Goal: Use online tool/utility: Utilize a website feature to perform a specific function

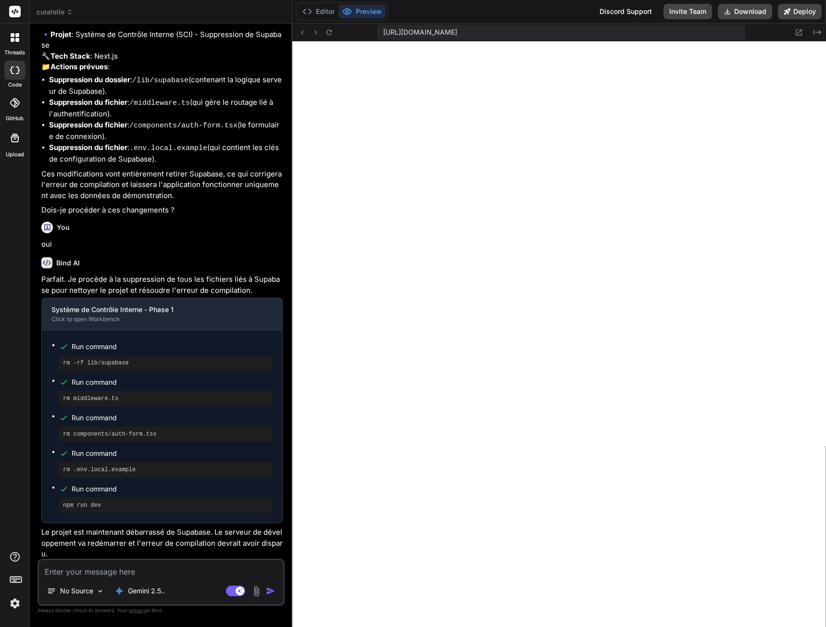
scroll to position [1984, 0]
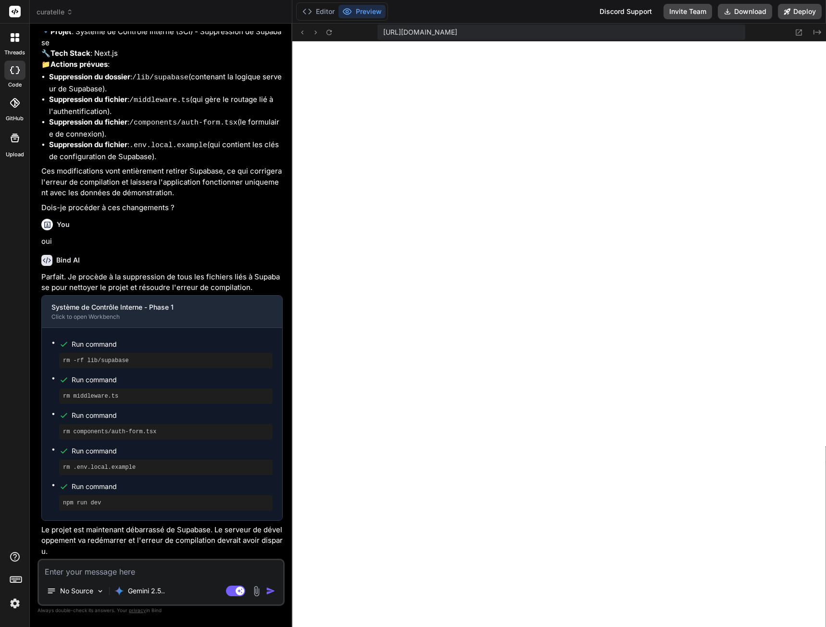
scroll to position [1083, 0]
click at [325, 12] on button "Editor" at bounding box center [319, 11] width 40 height 13
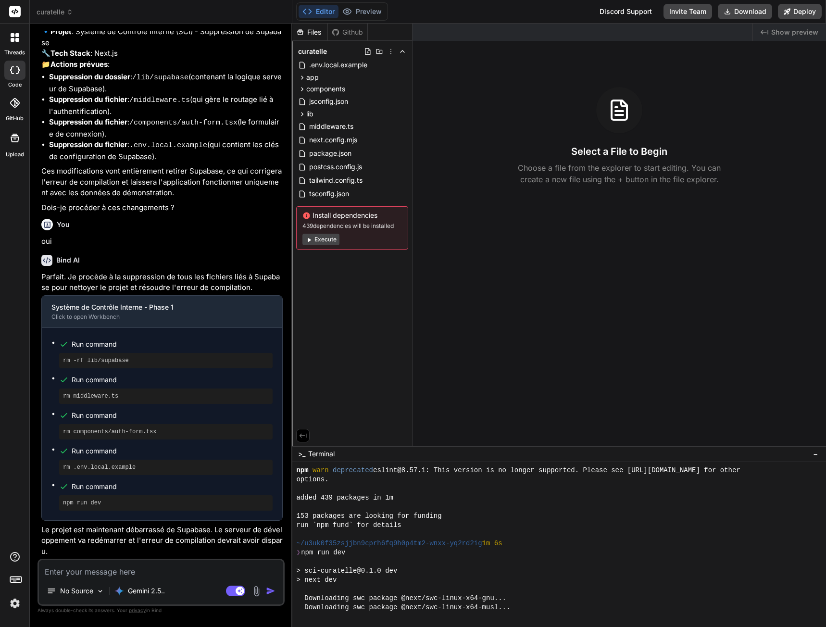
click at [329, 244] on button "Execute" at bounding box center [320, 240] width 37 height 12
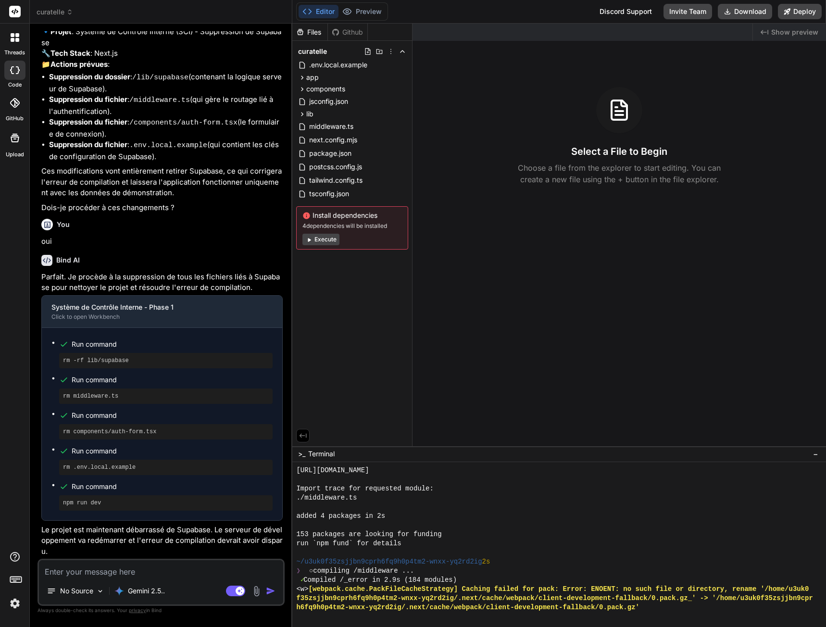
scroll to position [978, 0]
click at [364, 10] on button "Preview" at bounding box center [362, 11] width 47 height 13
click at [328, 238] on button "Execute" at bounding box center [320, 240] width 37 height 12
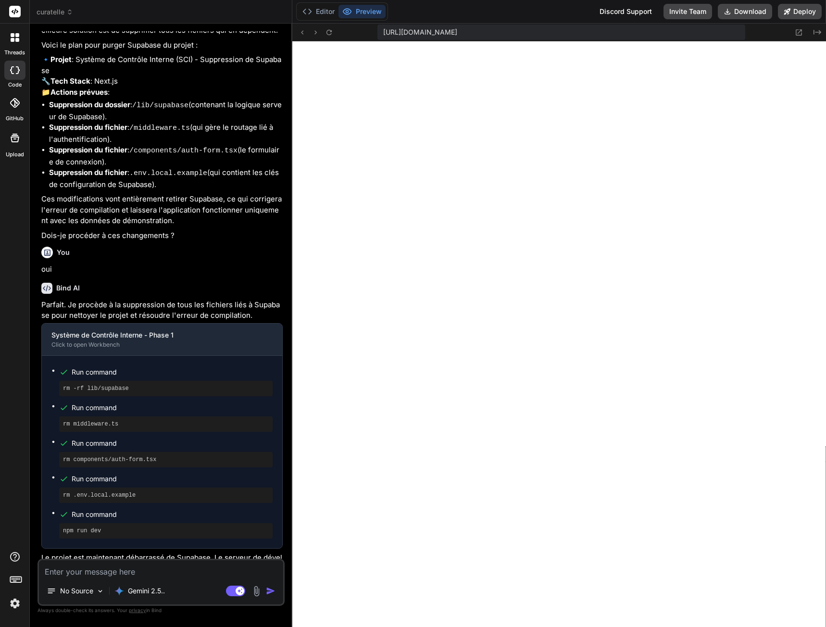
scroll to position [1083, 0]
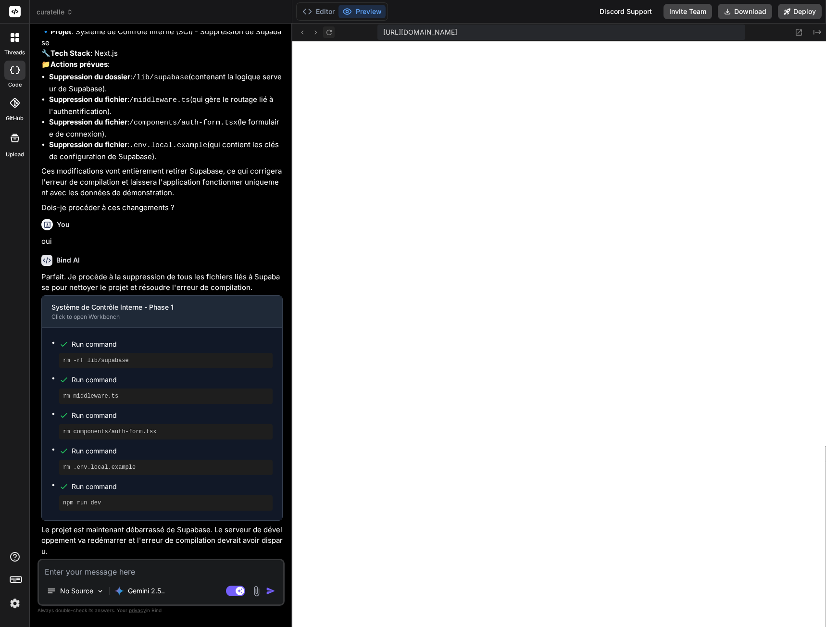
click at [332, 34] on icon at bounding box center [329, 32] width 8 height 8
click at [326, 12] on button "Editor" at bounding box center [319, 11] width 40 height 13
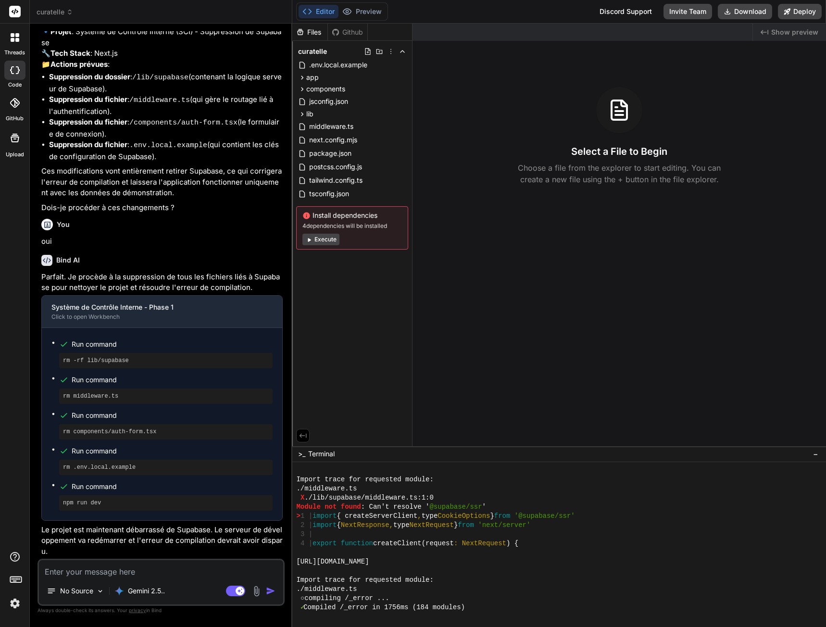
click at [332, 239] on button "Execute" at bounding box center [320, 240] width 37 height 12
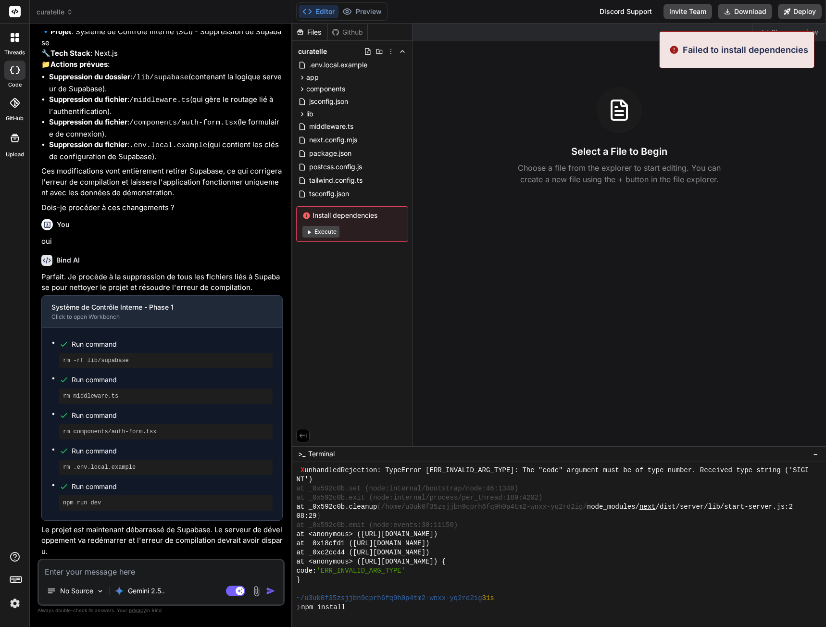
scroll to position [2367, 0]
click at [327, 231] on button "Execute" at bounding box center [320, 232] width 37 height 12
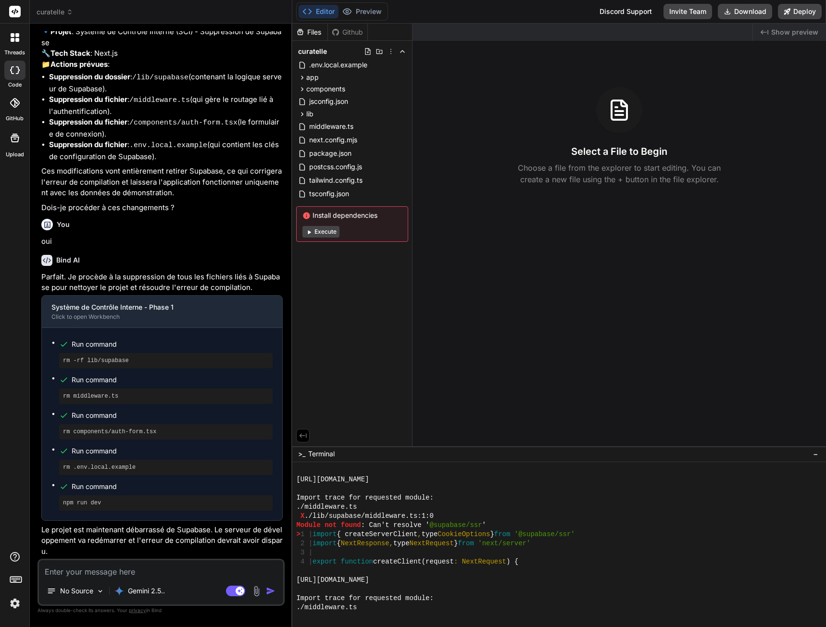
scroll to position [2833, 0]
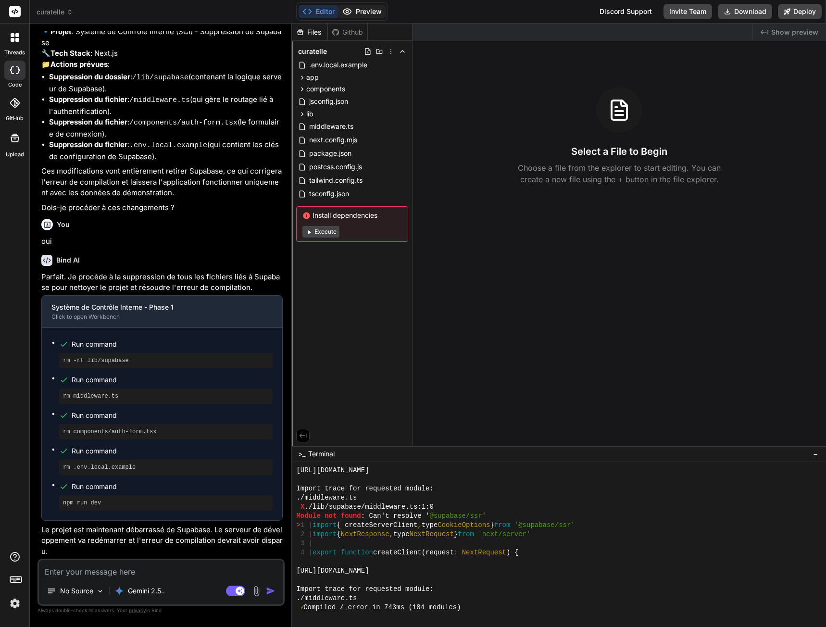
click at [348, 7] on icon at bounding box center [347, 12] width 10 height 10
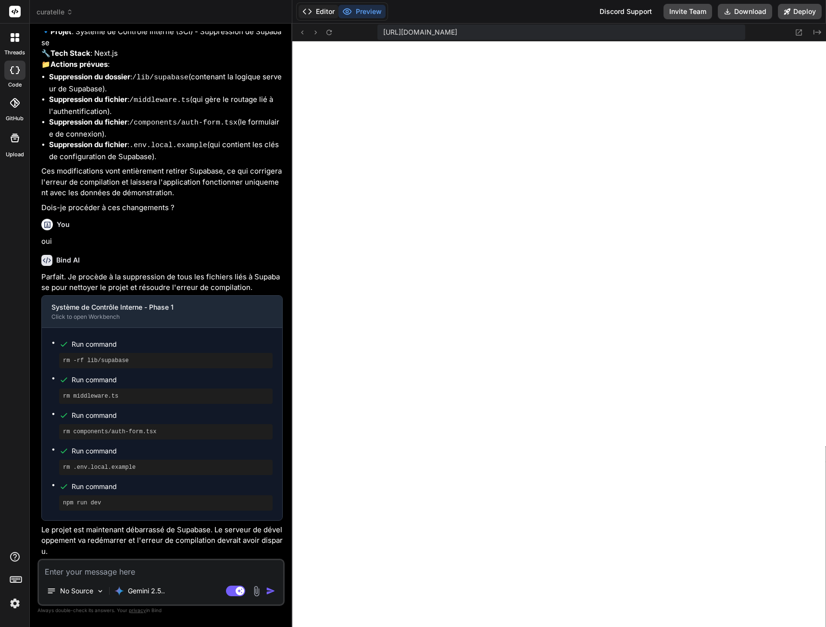
click at [329, 13] on button "Editor" at bounding box center [319, 11] width 40 height 13
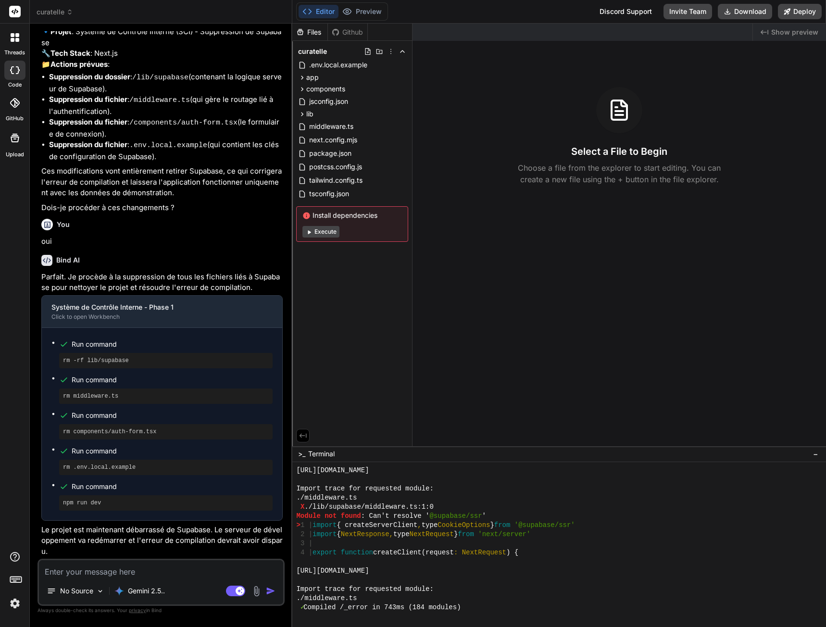
click at [332, 232] on button "Execute" at bounding box center [320, 232] width 37 height 12
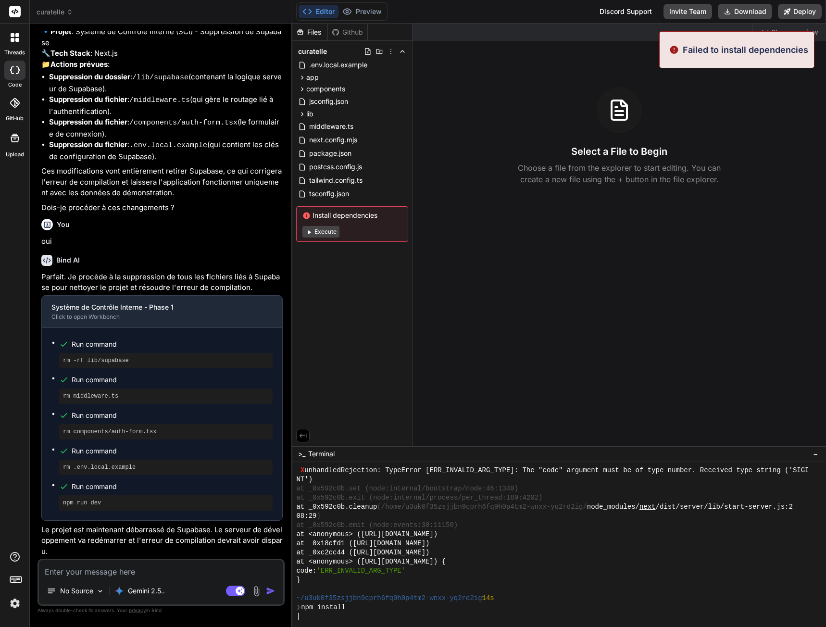
click at [331, 231] on button "Execute" at bounding box center [320, 232] width 37 height 12
type textarea "x"
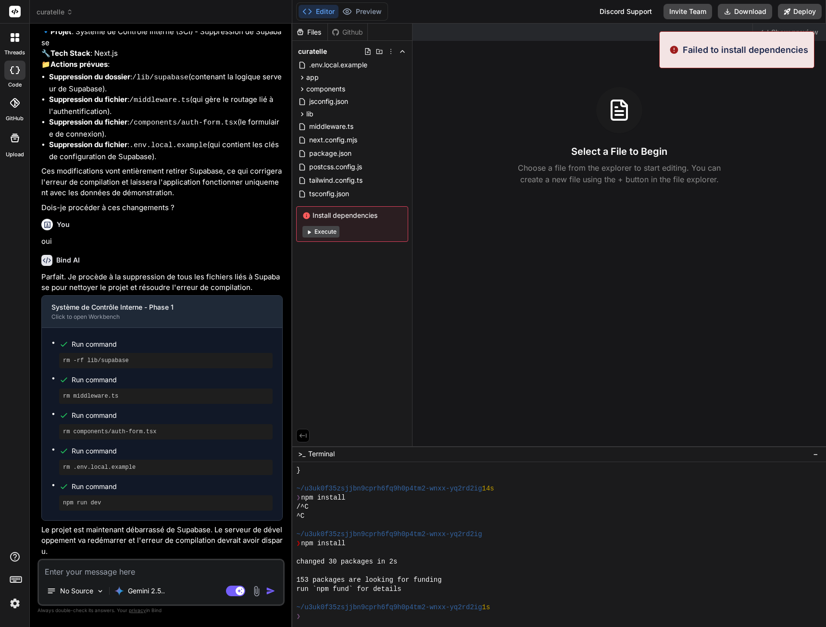
scroll to position [3920, 0]
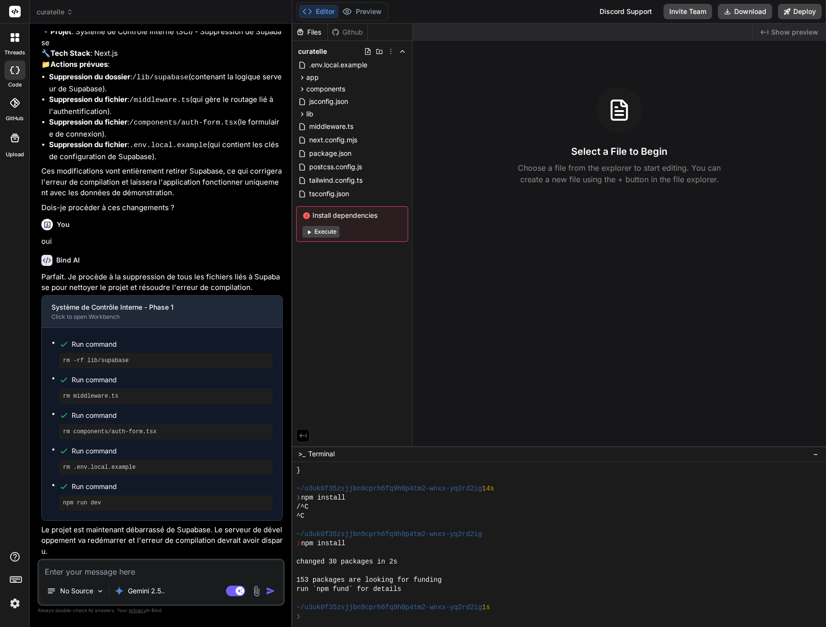
click at [352, 276] on div "Files Github curatelle .env.local.example app controle [id] page.tsx dashboard …" at bounding box center [352, 235] width 120 height 423
